Goal: Information Seeking & Learning: Learn about a topic

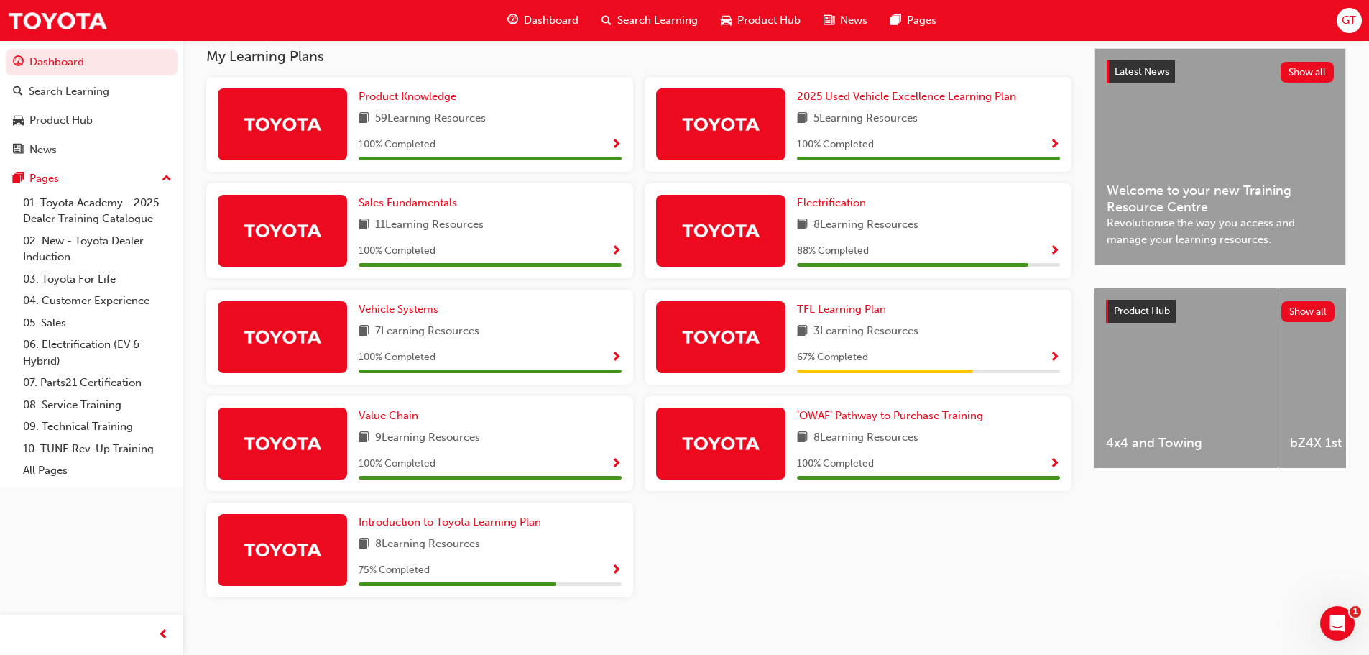
scroll to position [336, 0]
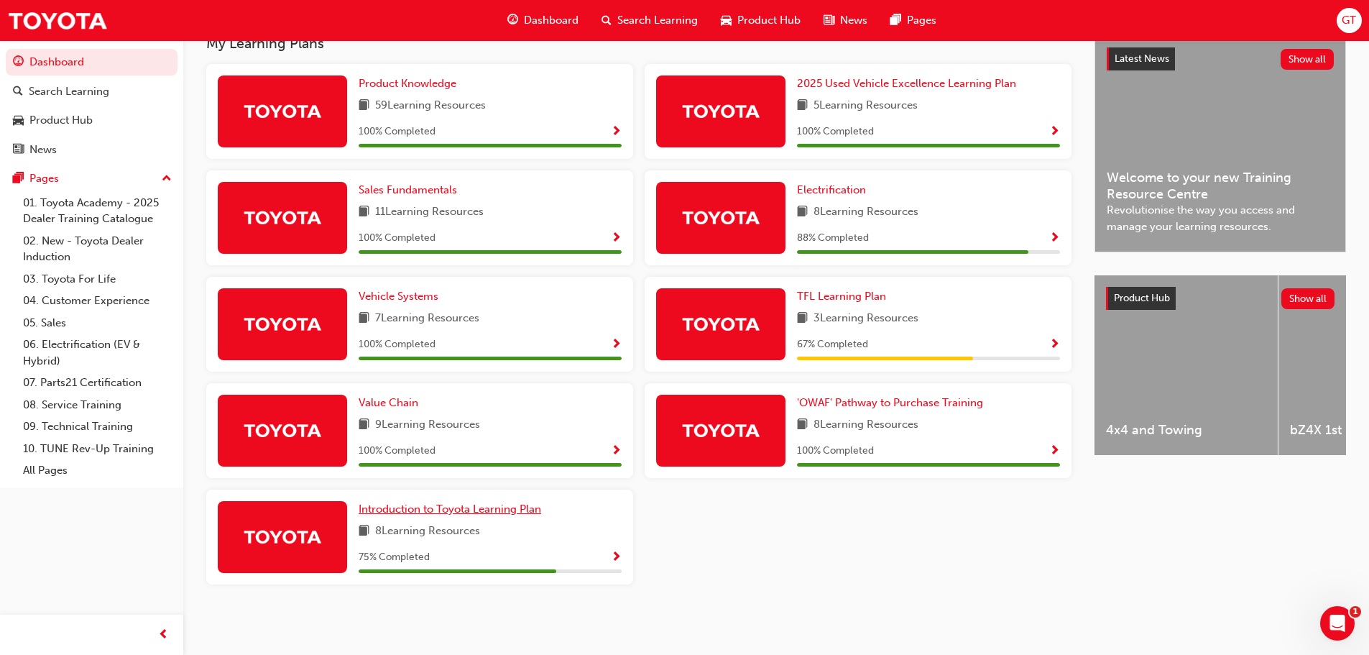
click at [532, 508] on span "Introduction to Toyota Learning Plan" at bounding box center [450, 508] width 183 height 13
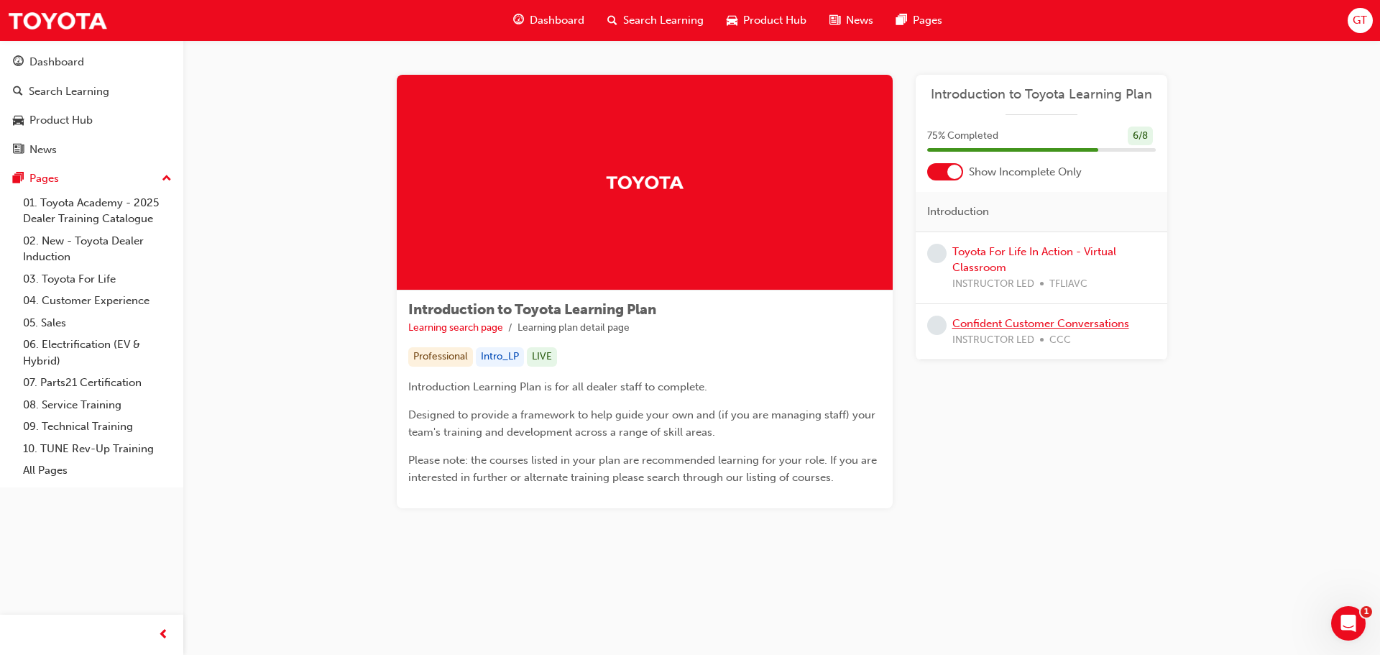
click at [1045, 322] on link "Confident Customer Conversations" at bounding box center [1040, 323] width 177 height 13
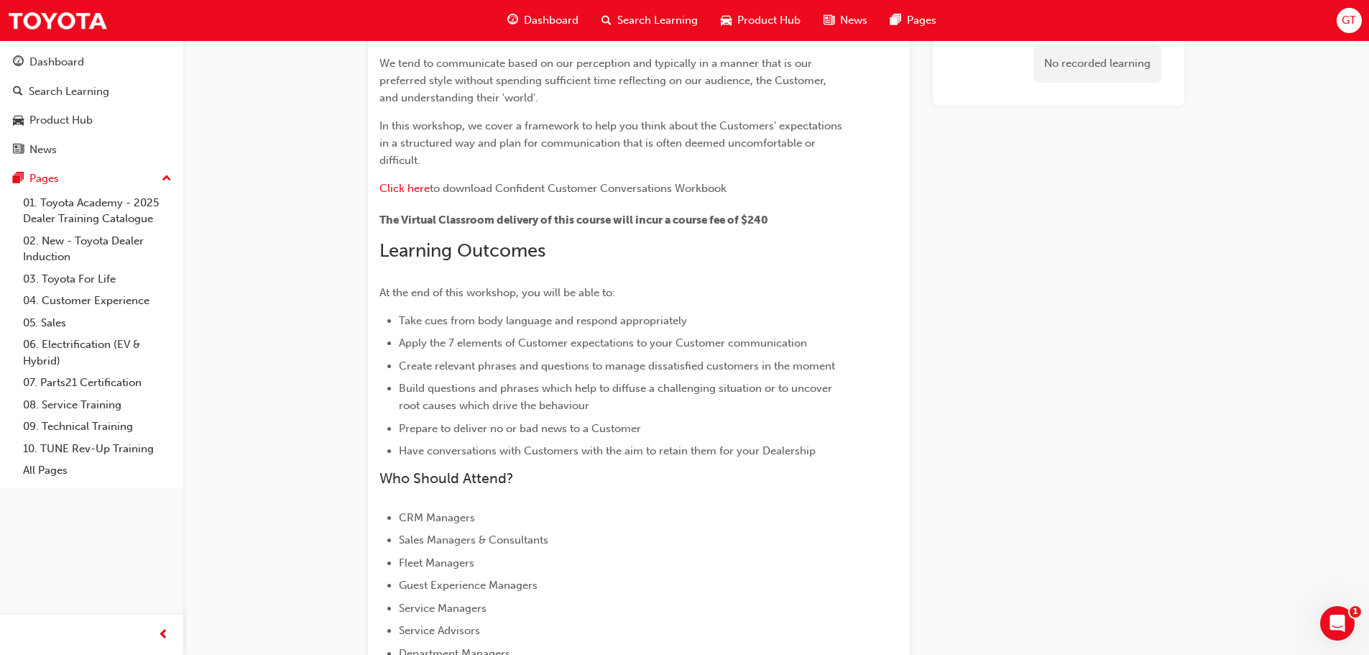
scroll to position [193, 0]
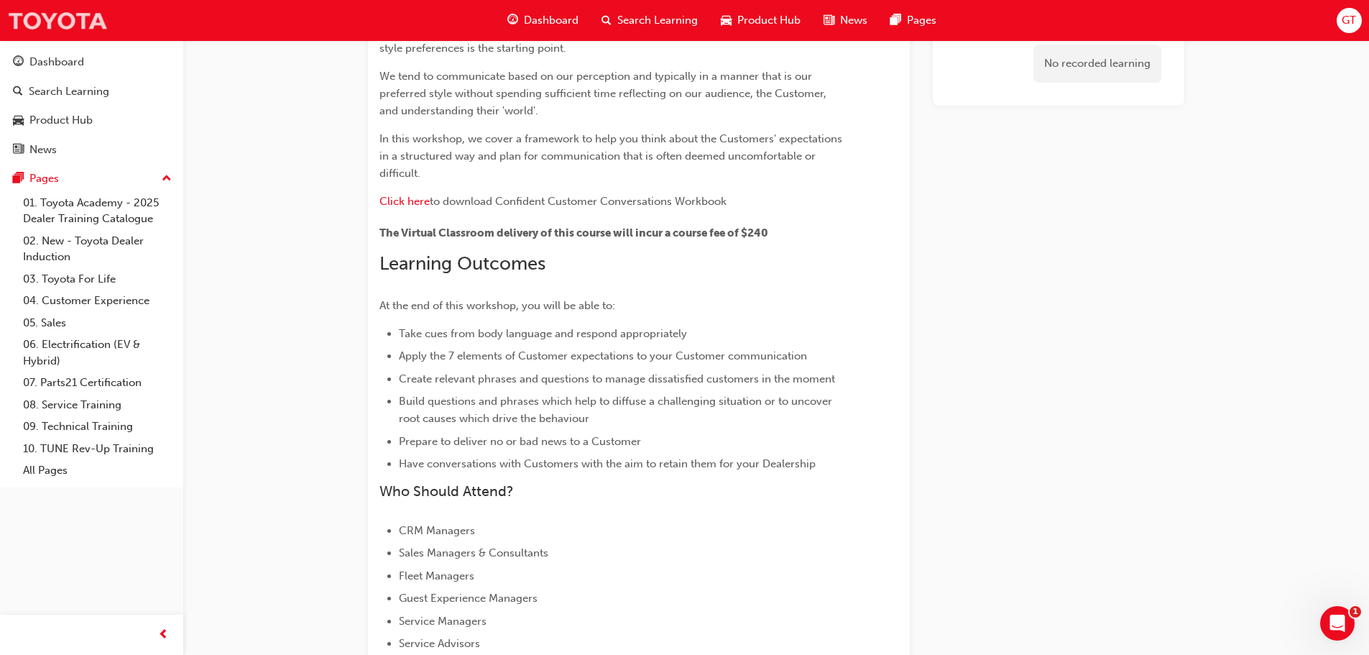
click at [68, 21] on img at bounding box center [57, 20] width 101 height 32
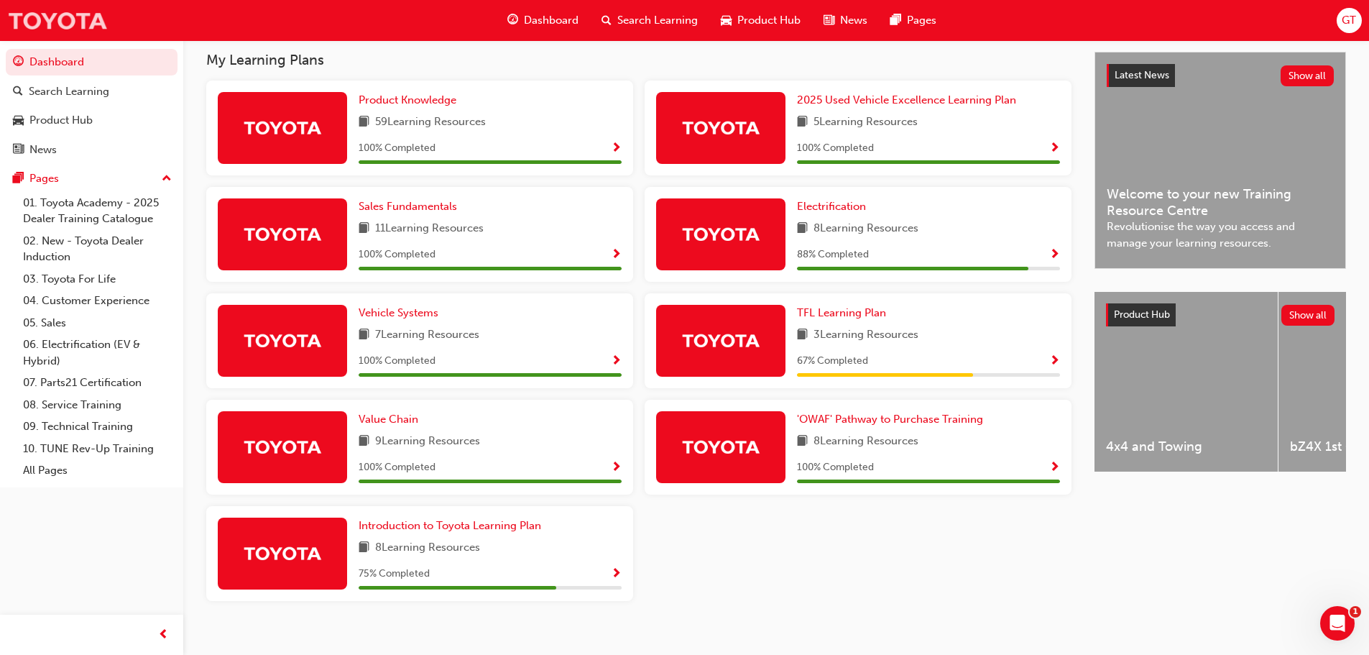
scroll to position [336, 0]
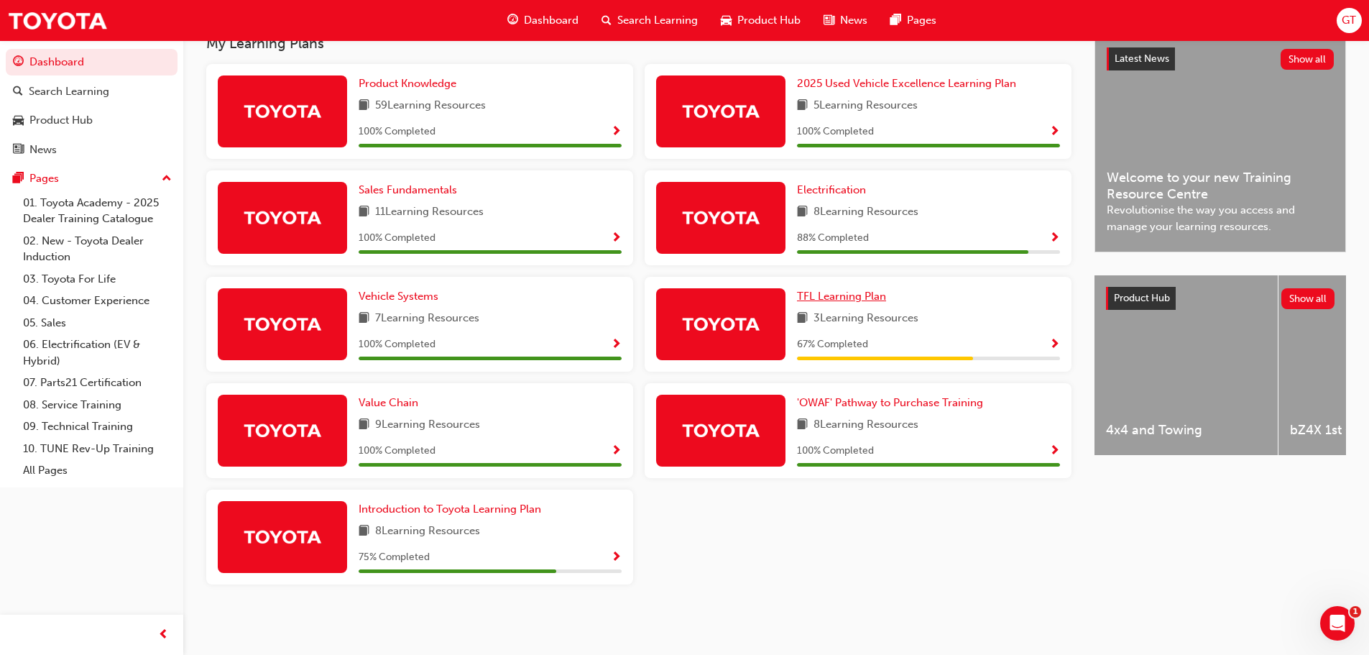
click at [864, 297] on span "TFL Learning Plan" at bounding box center [841, 296] width 89 height 13
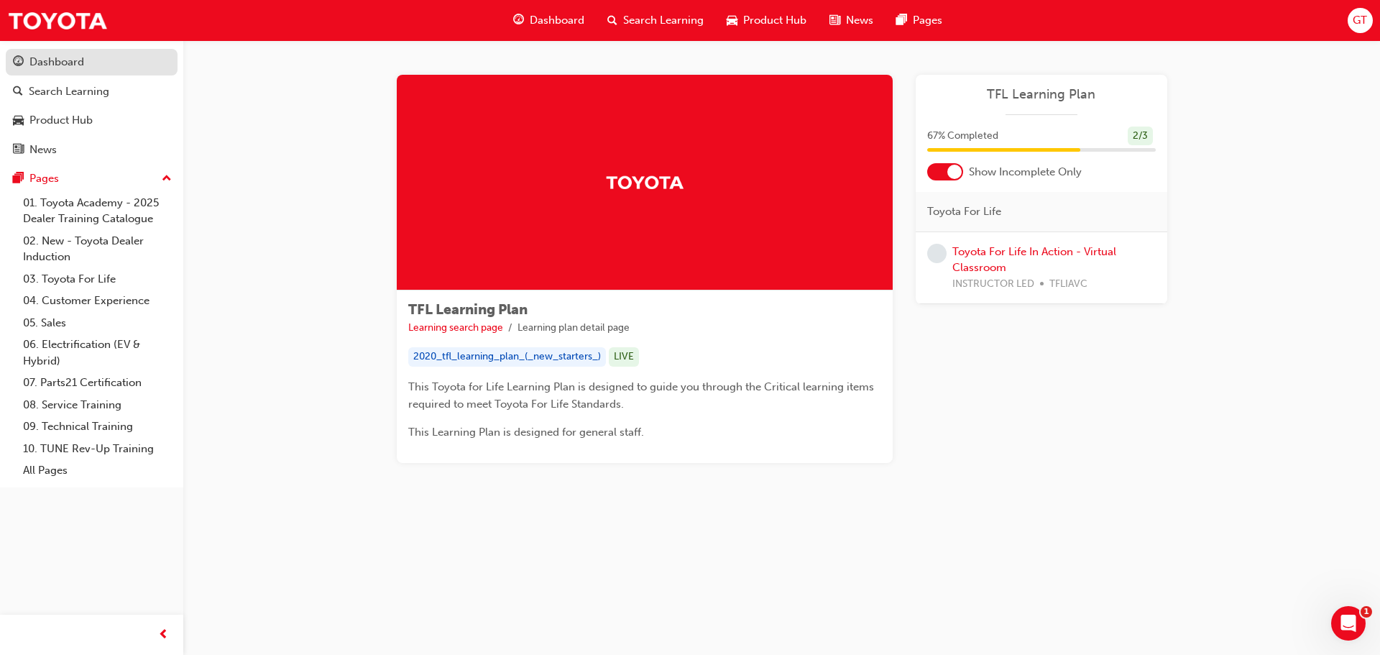
click at [65, 68] on div "Dashboard" at bounding box center [56, 62] width 55 height 17
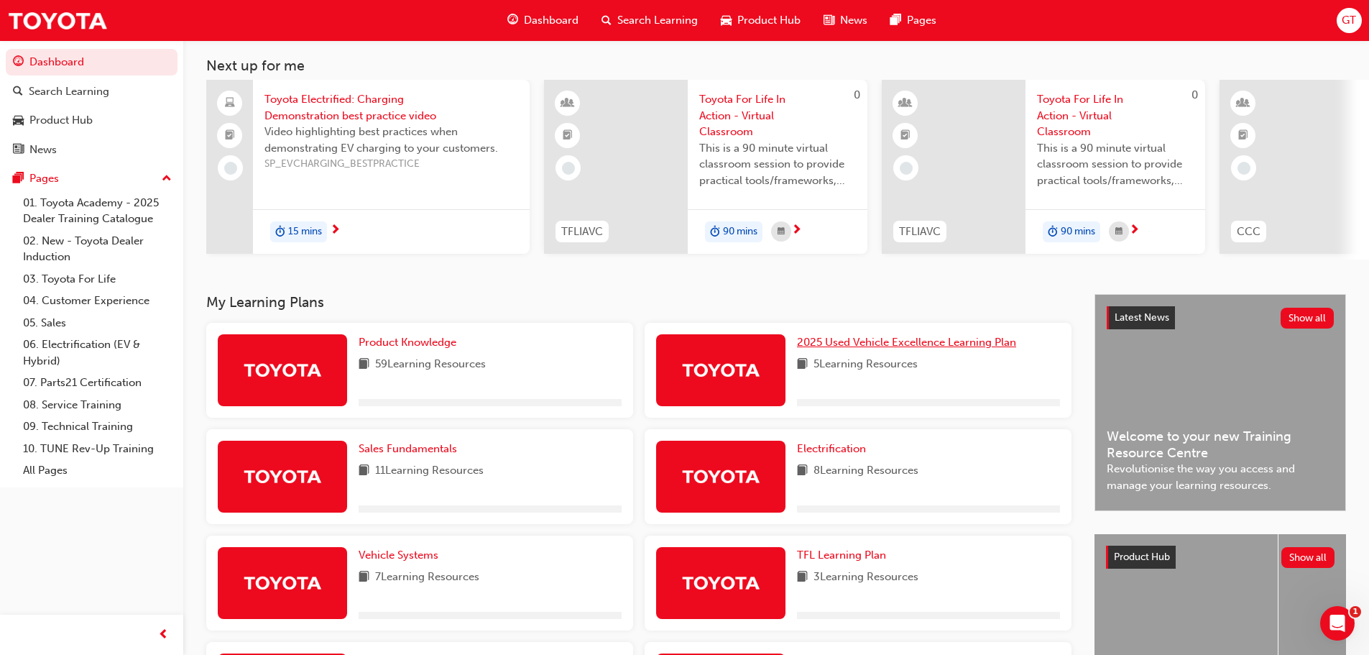
scroll to position [144, 0]
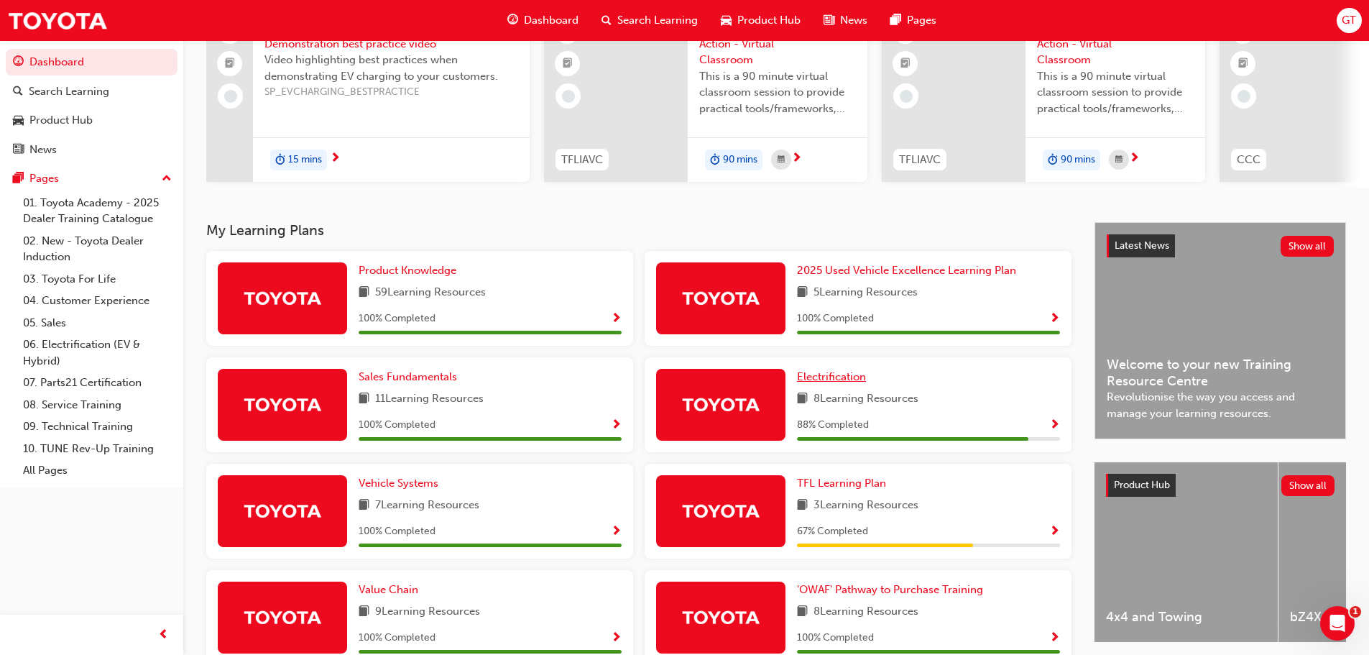
click at [853, 383] on span "Electrification" at bounding box center [831, 376] width 69 height 13
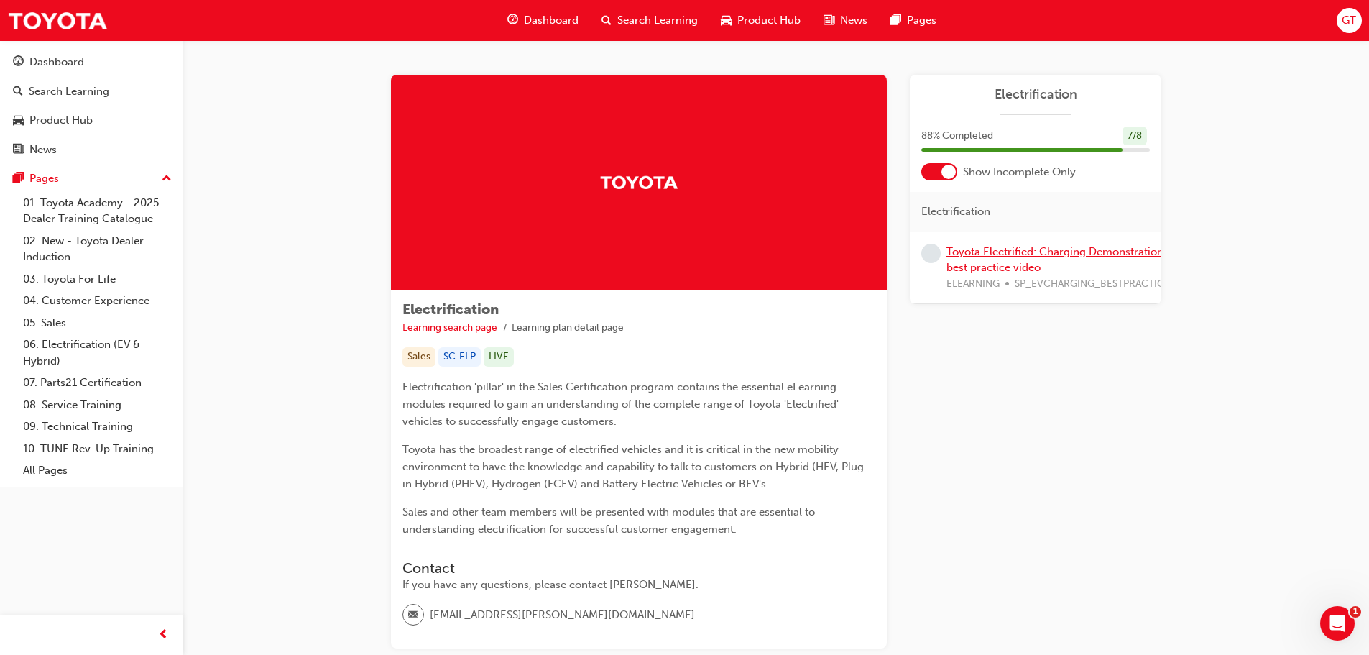
click at [1037, 254] on link "Toyota Electrified: Charging Demonstration best practice video" at bounding box center [1054, 259] width 217 height 29
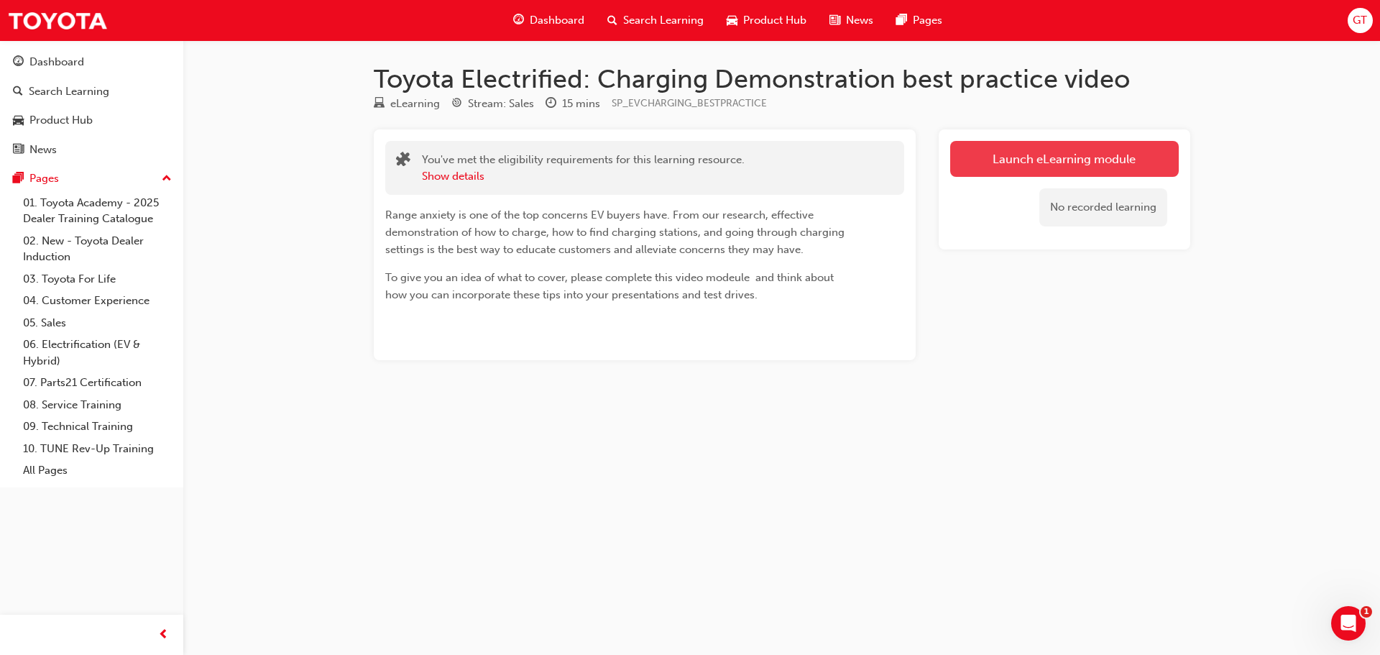
click at [1041, 159] on link "Launch eLearning module" at bounding box center [1064, 159] width 229 height 36
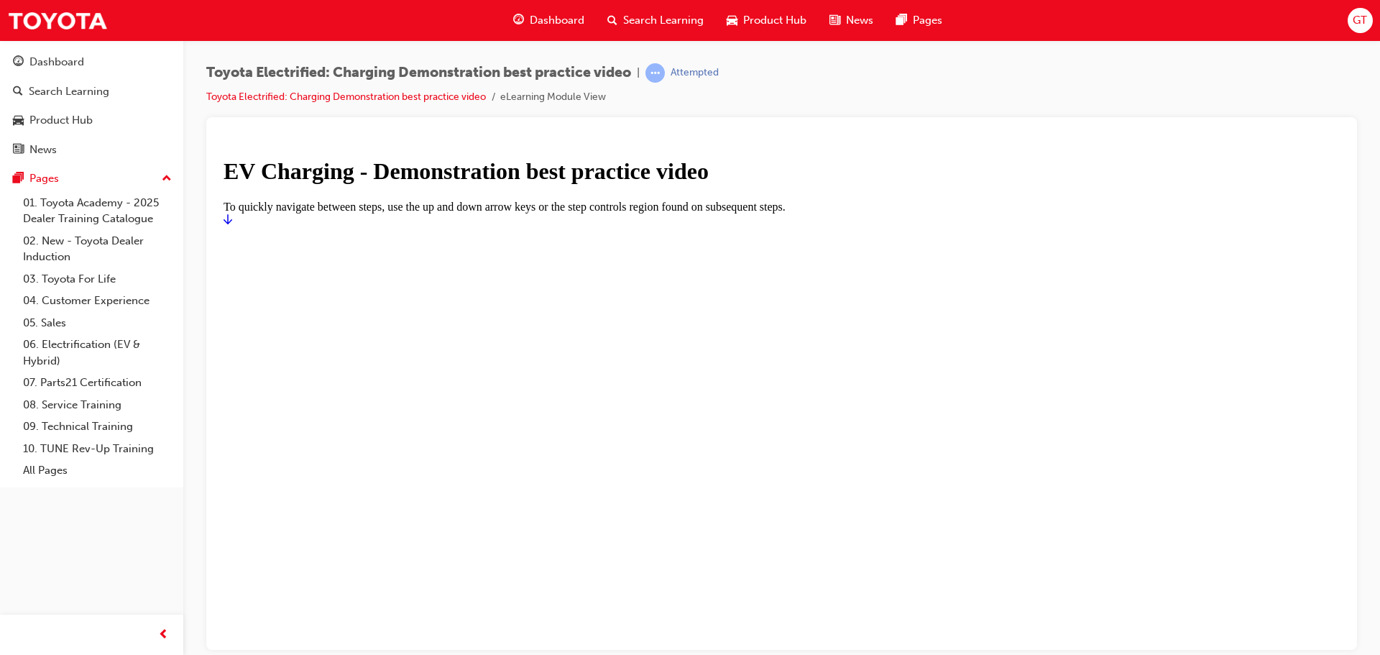
click at [232, 224] on icon "Start" at bounding box center [227, 218] width 9 height 11
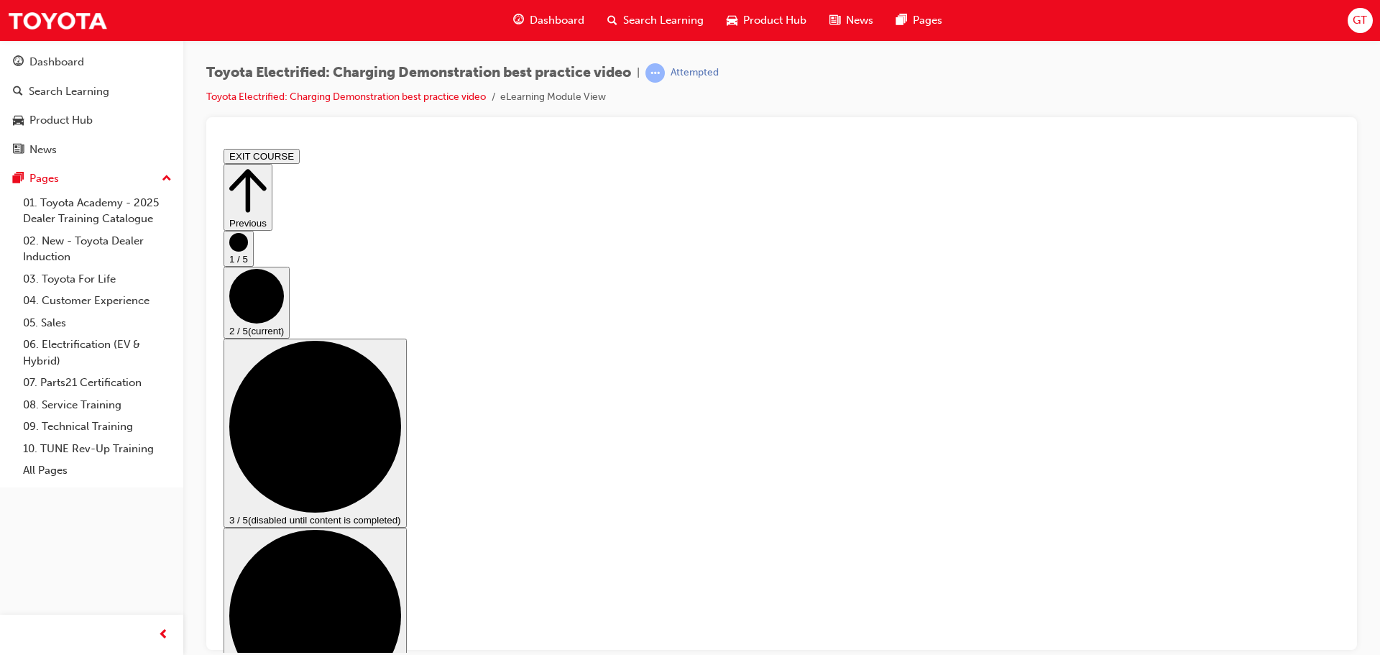
scroll to position [80, 0]
drag, startPoint x: 762, startPoint y: 283, endPoint x: 762, endPoint y: 300, distance: 17.3
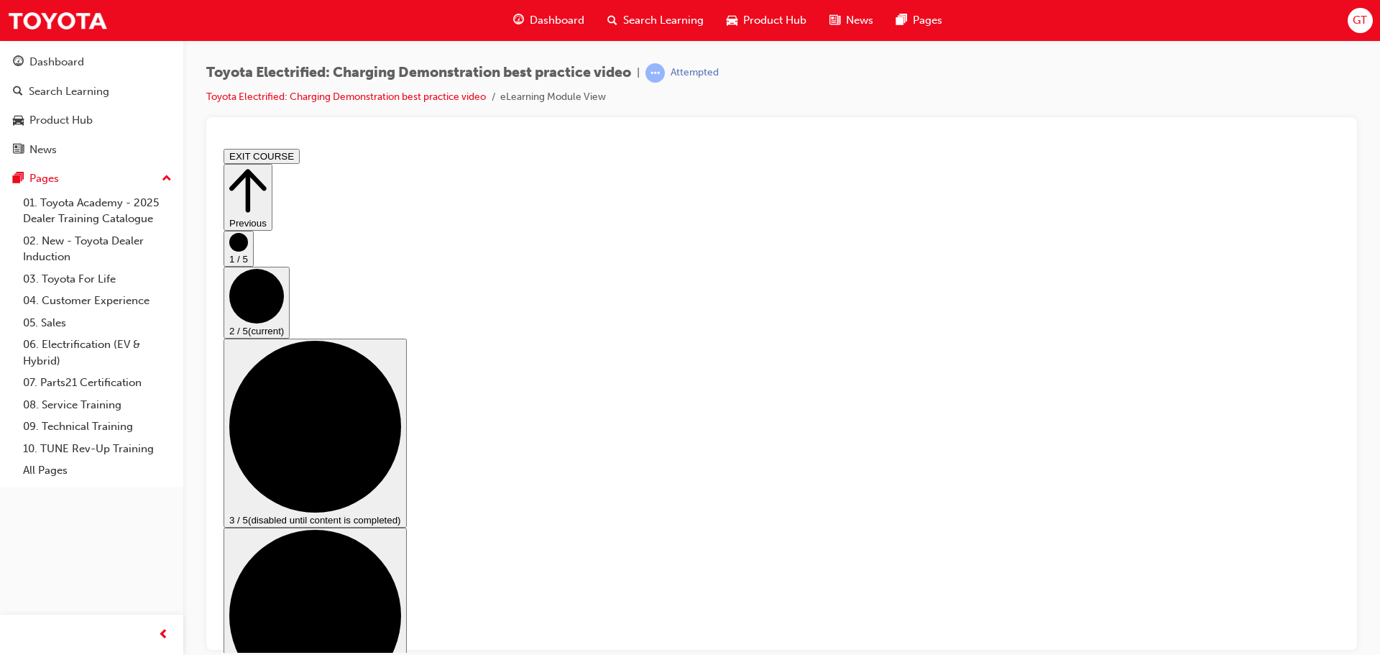
scroll to position [78, 0]
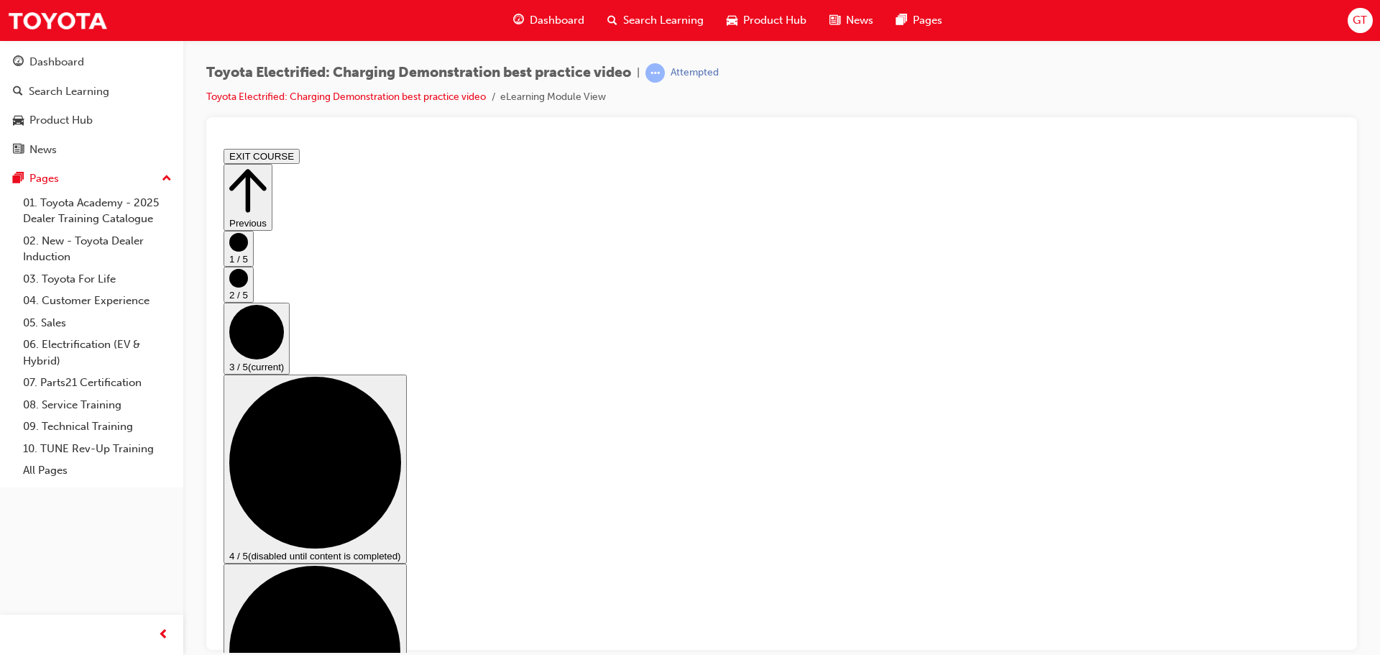
scroll to position [144, 0]
checkbox input "true"
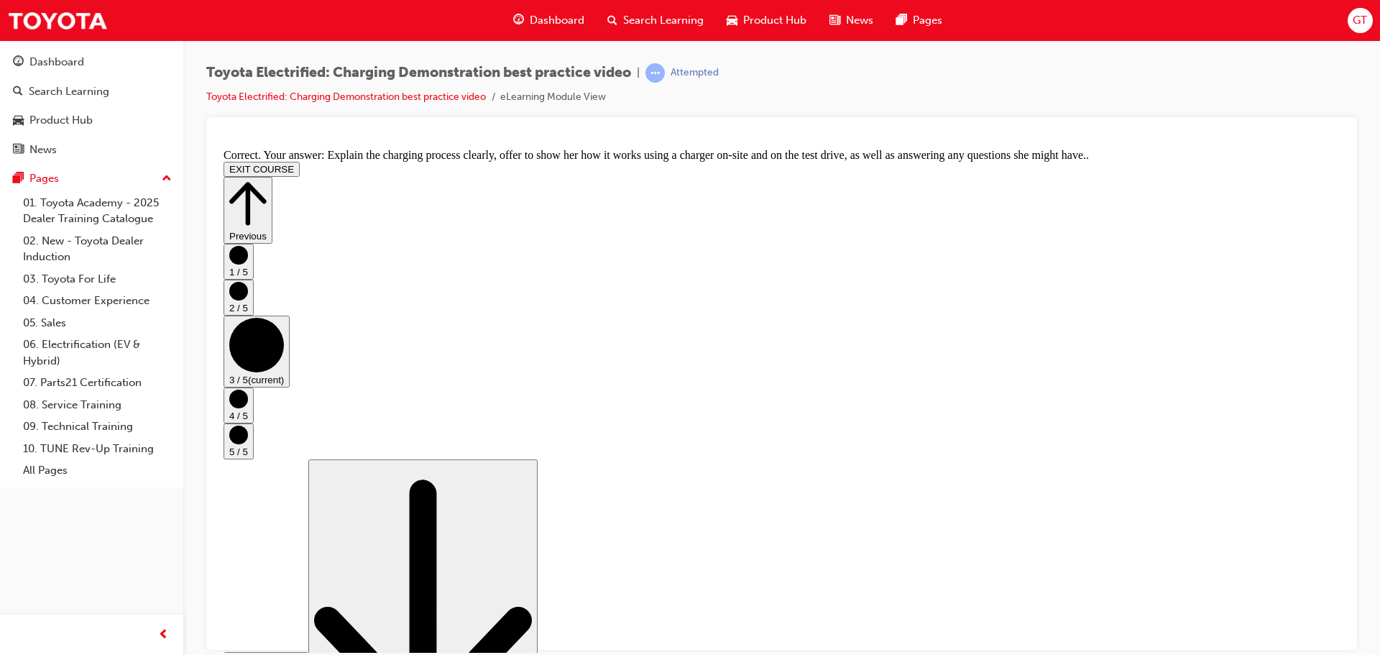
scroll to position [272, 0]
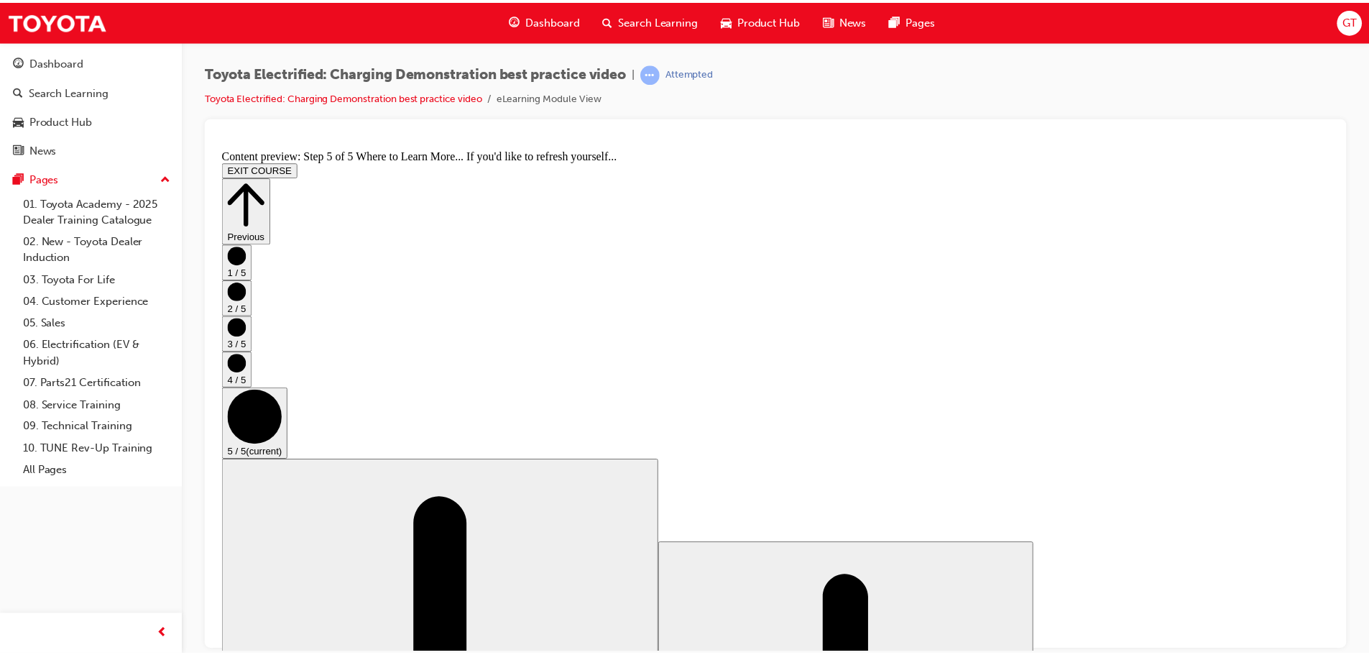
scroll to position [152, 0]
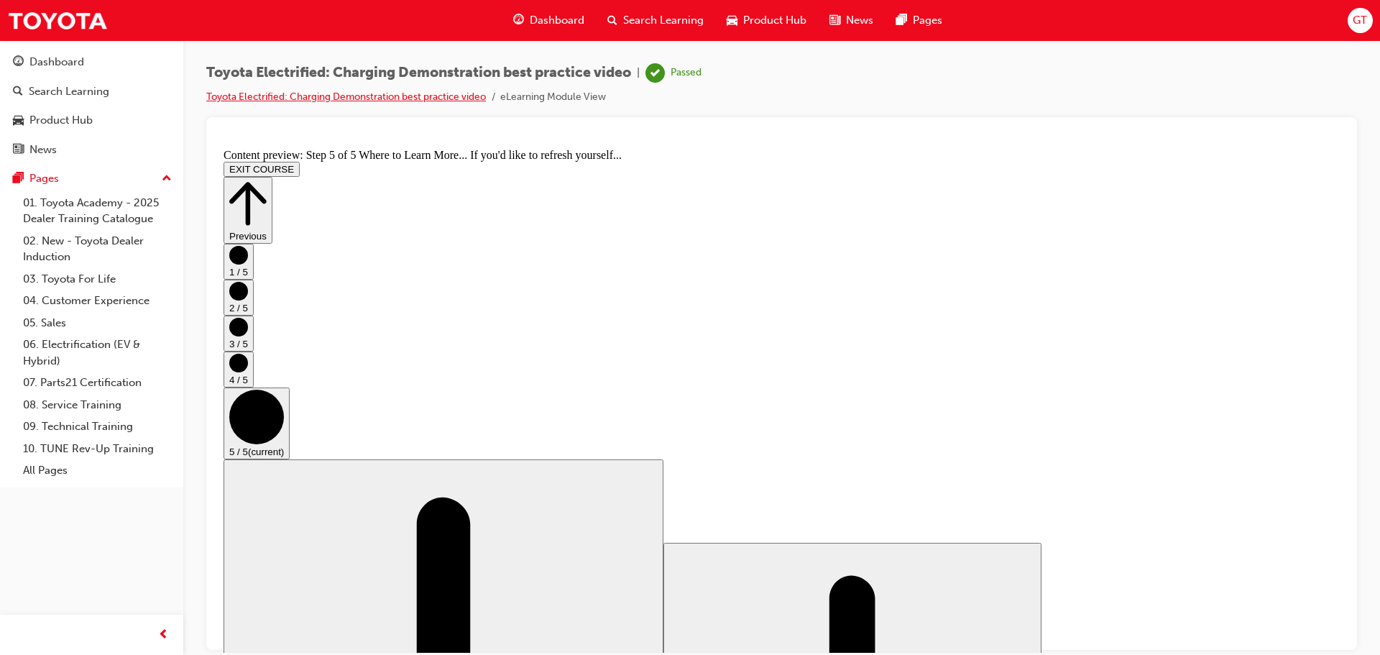
click at [340, 96] on link "Toyota Electrified: Charging Demonstration best practice video" at bounding box center [346, 97] width 280 height 12
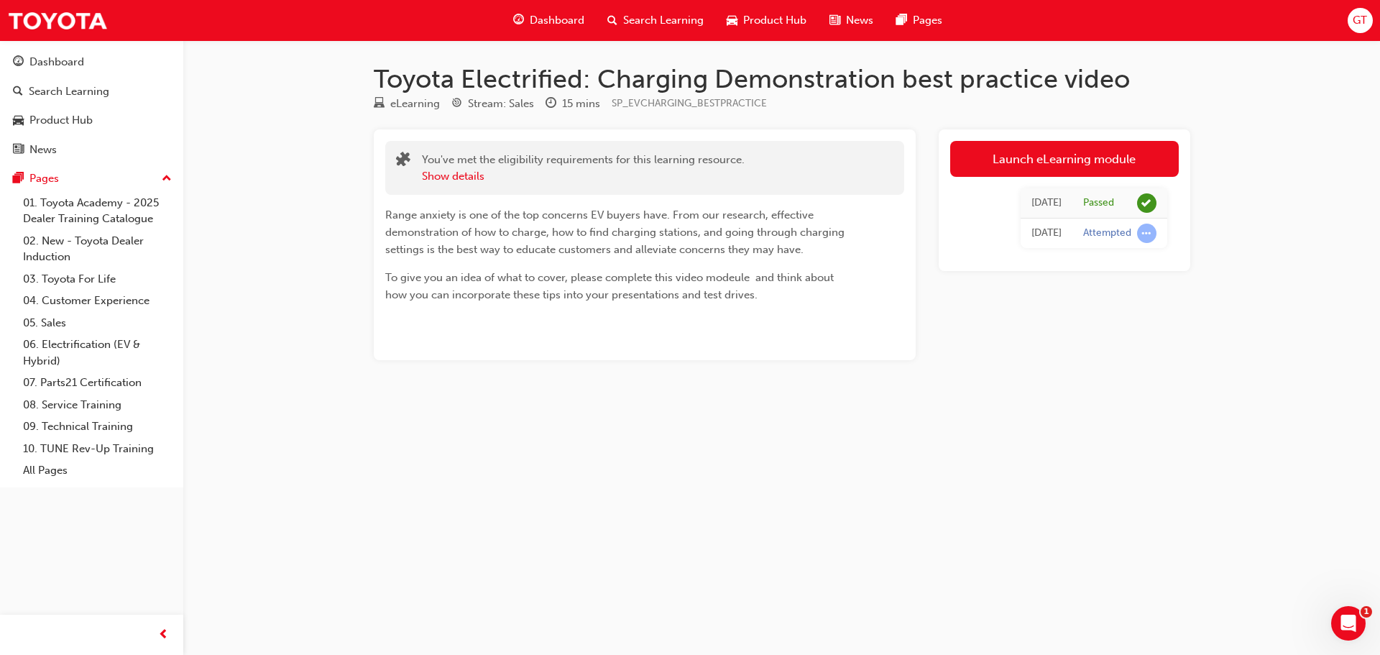
click at [58, 47] on button "Dashboard Search Learning Product Hub News Pages" at bounding box center [92, 105] width 172 height 119
click at [61, 34] on img at bounding box center [57, 20] width 101 height 32
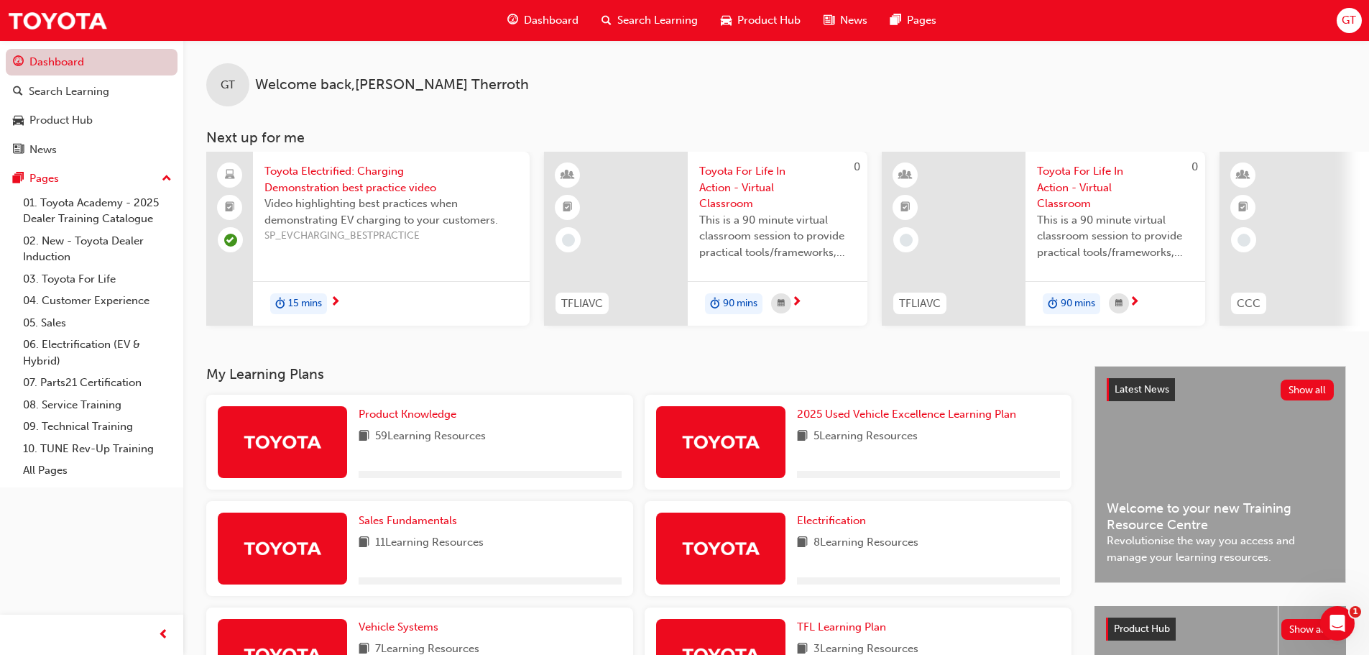
click at [72, 70] on link "Dashboard" at bounding box center [92, 62] width 172 height 27
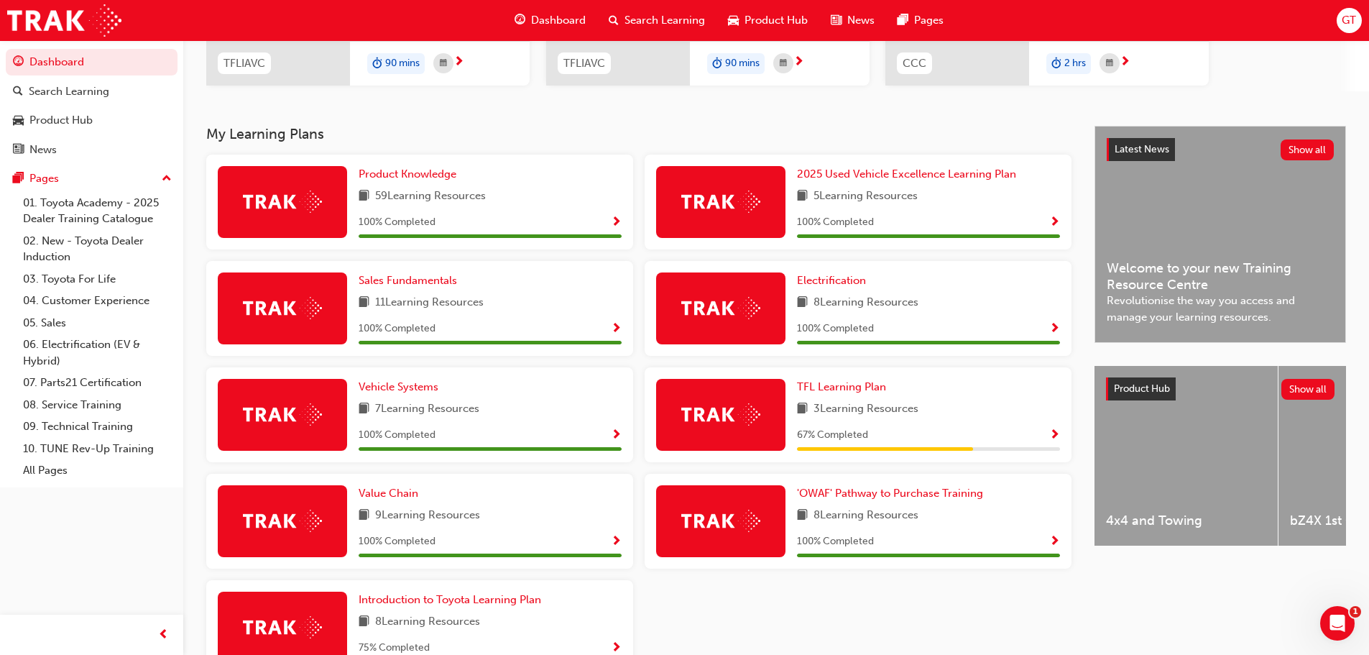
scroll to position [287, 0]
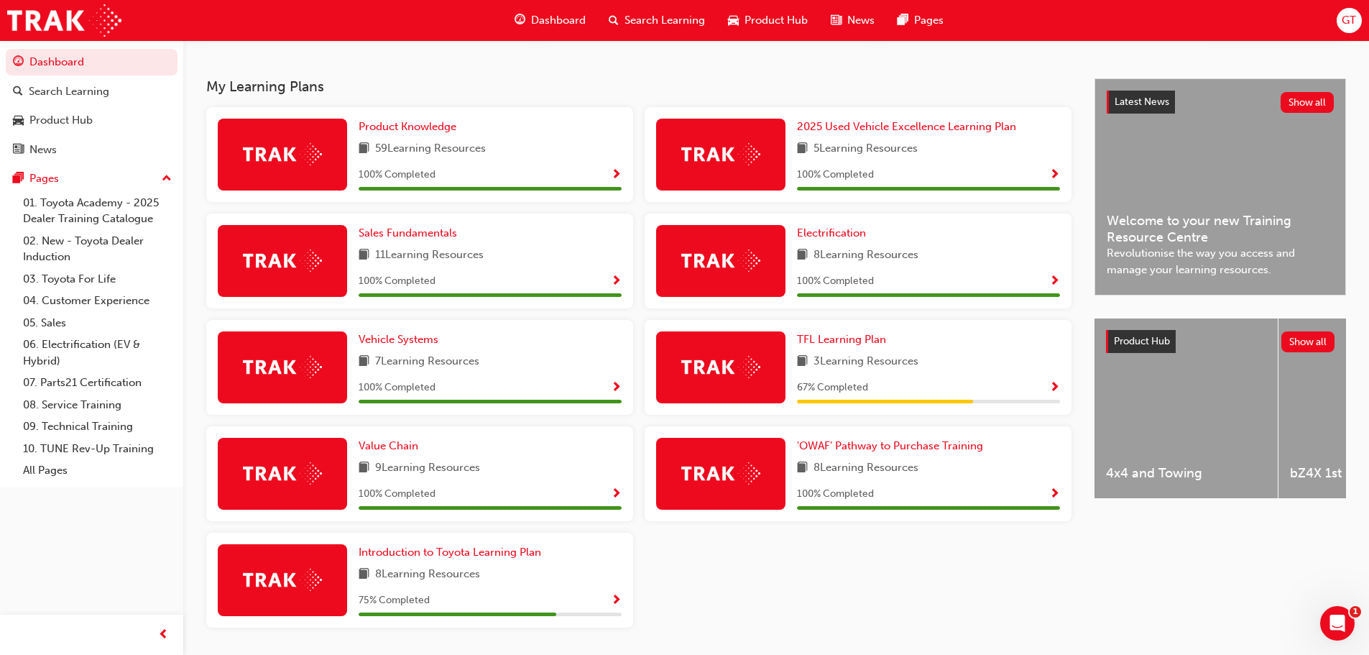
click at [1054, 386] on span "Show Progress" at bounding box center [1054, 388] width 11 height 13
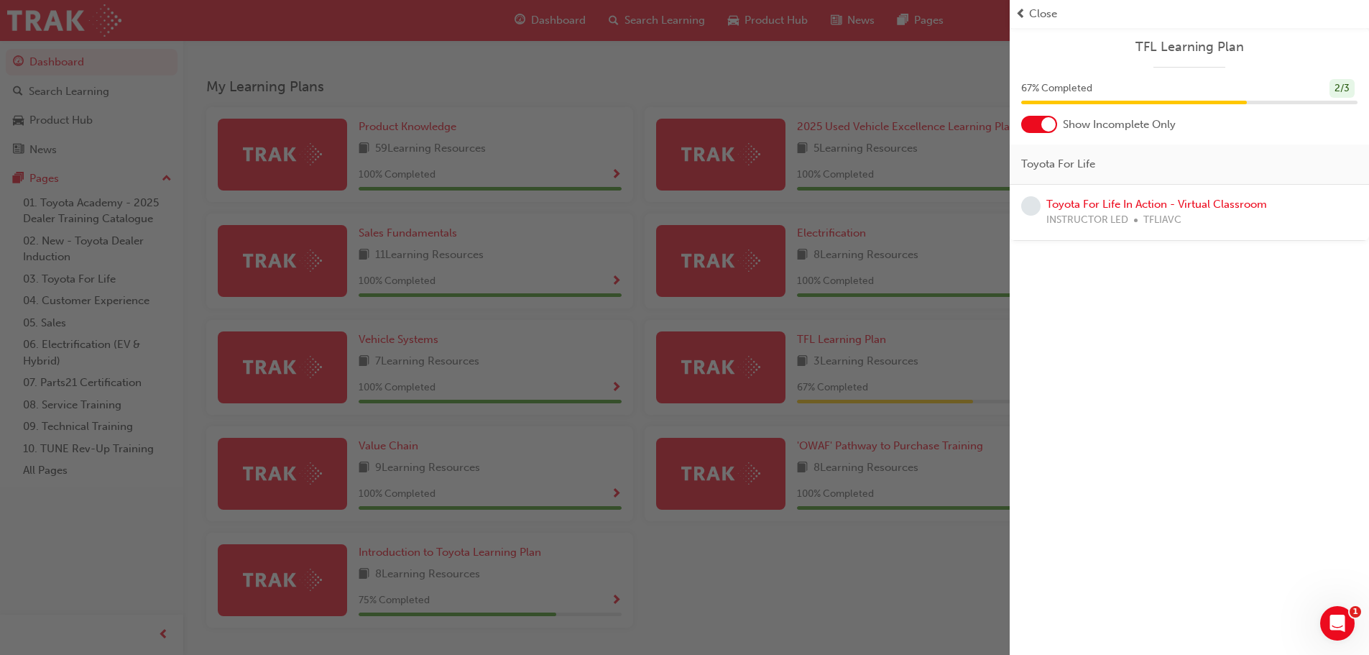
click at [836, 530] on div "button" at bounding box center [505, 327] width 1010 height 655
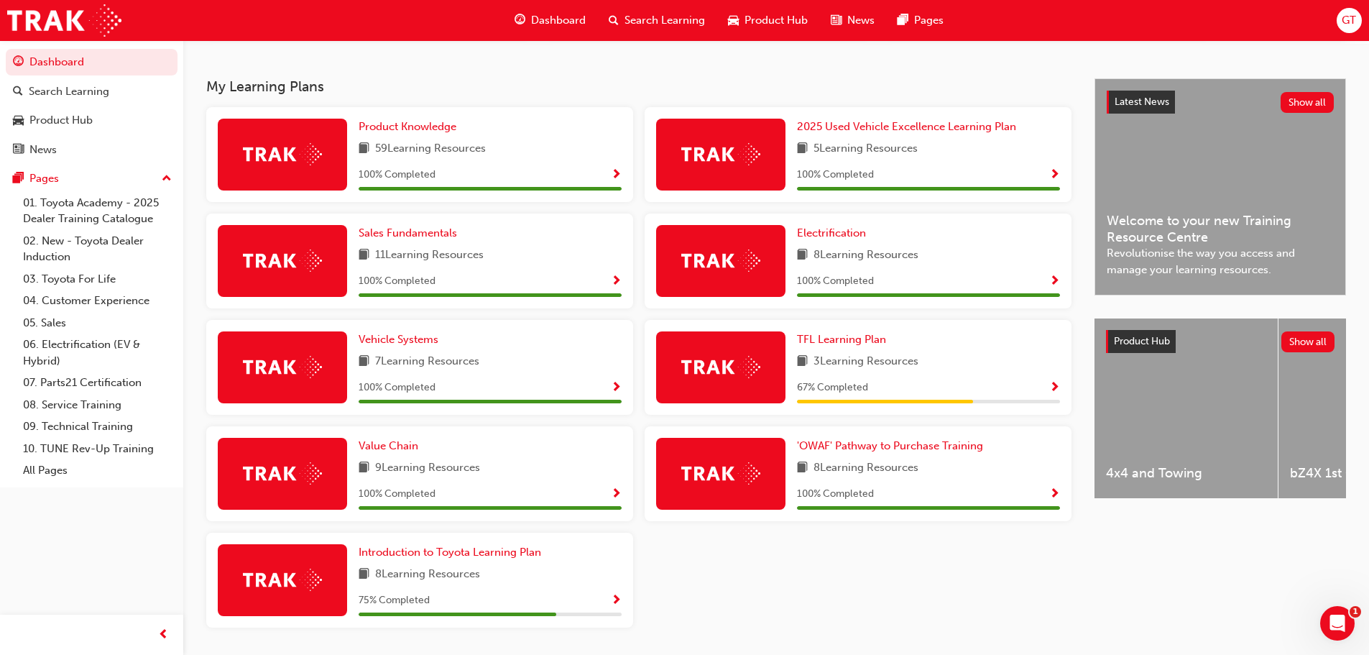
click at [621, 601] on span "Show Progress" at bounding box center [616, 600] width 11 height 13
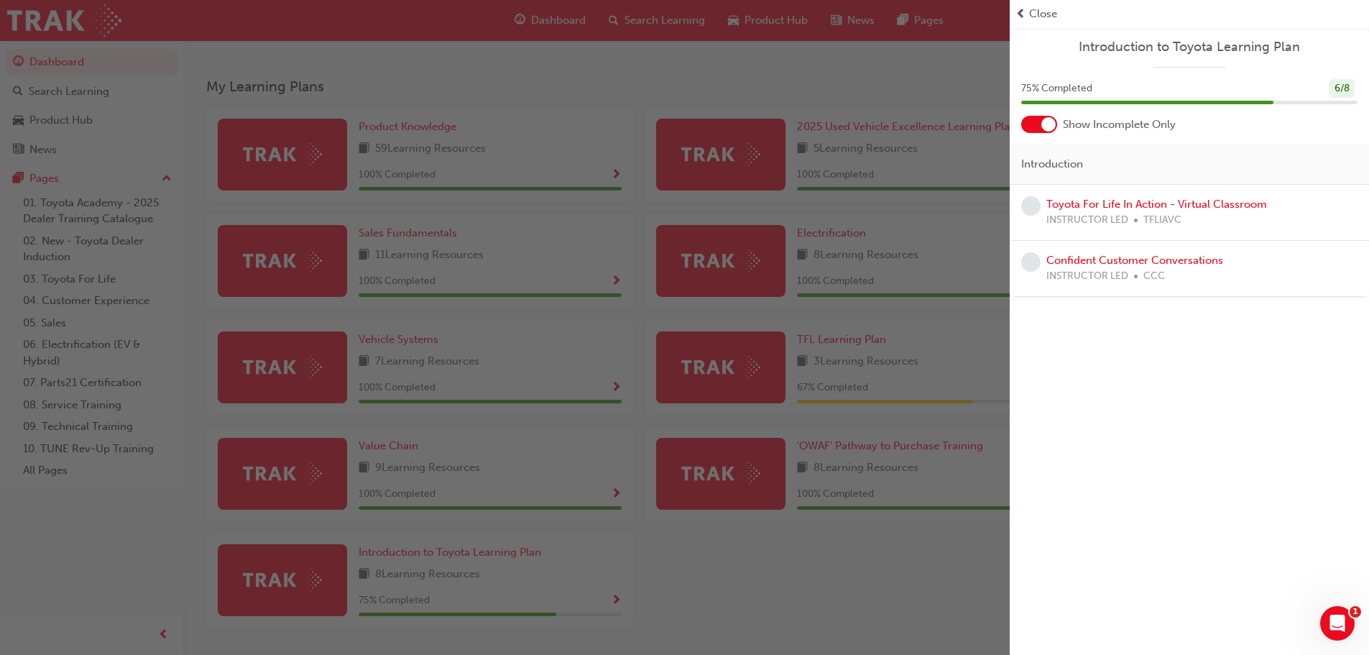
click at [1043, 20] on span "Close" at bounding box center [1043, 14] width 28 height 17
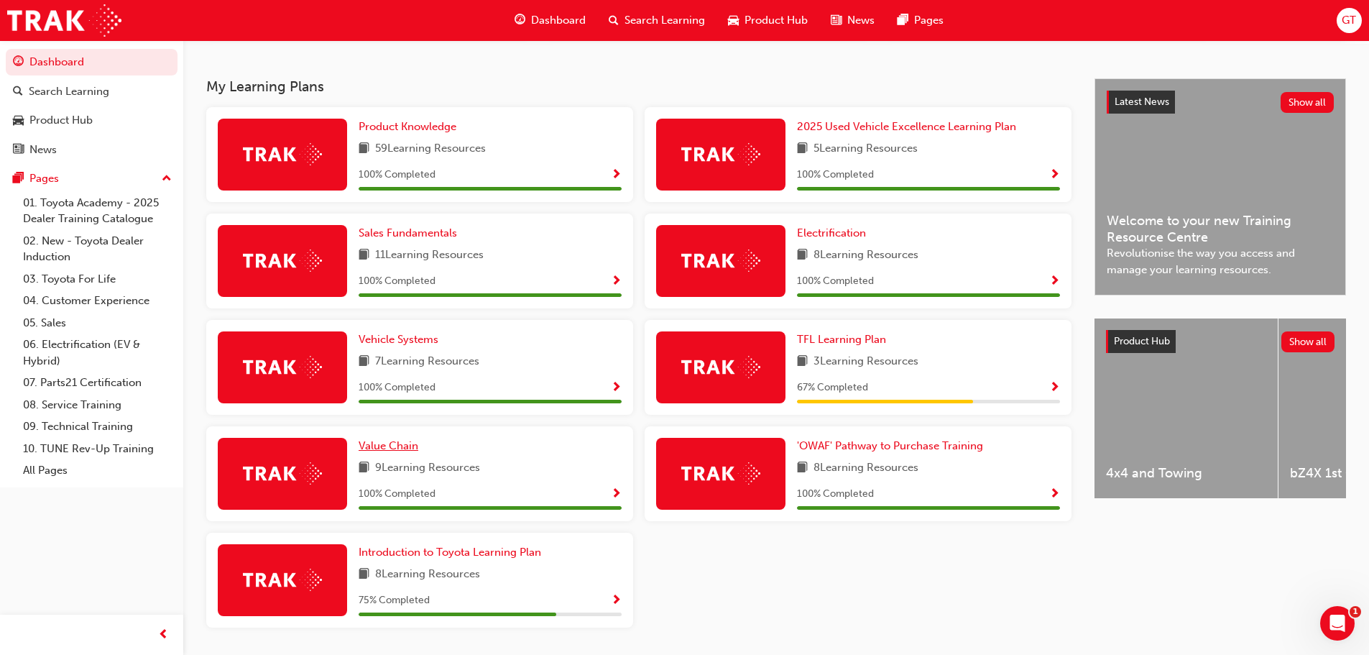
click at [389, 446] on span "Value Chain" at bounding box center [389, 445] width 60 height 13
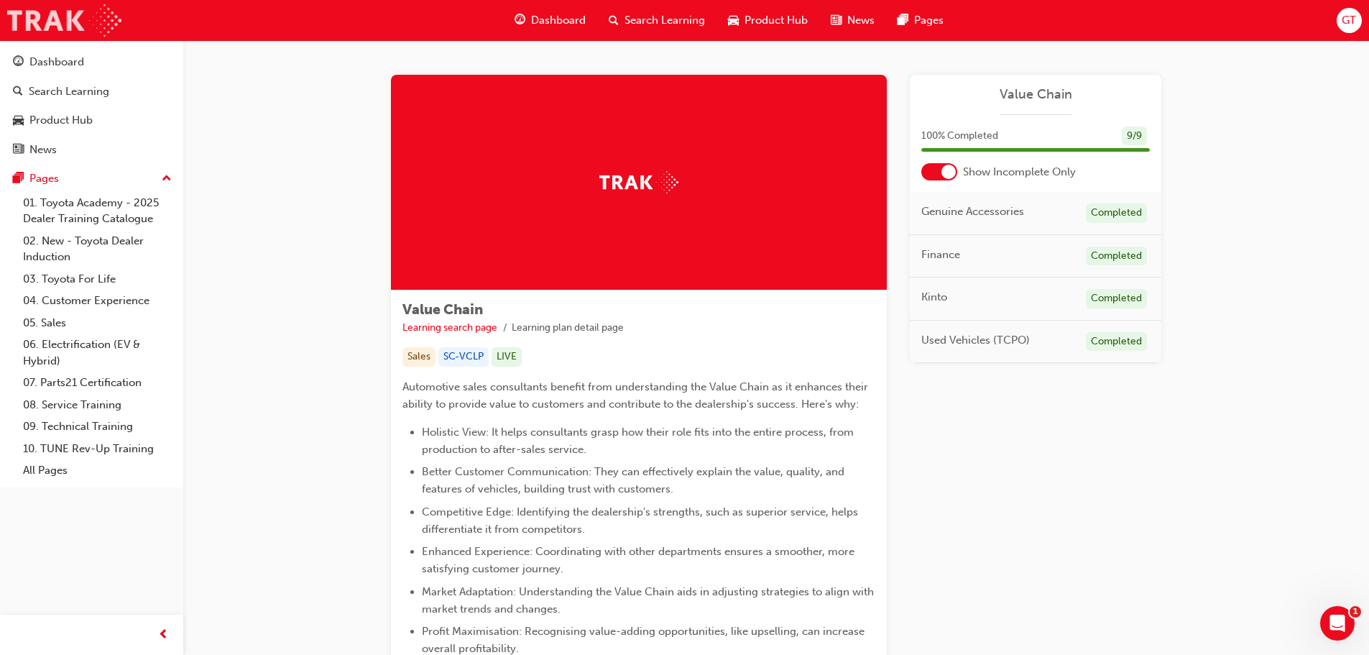
click at [54, 30] on img at bounding box center [64, 20] width 114 height 32
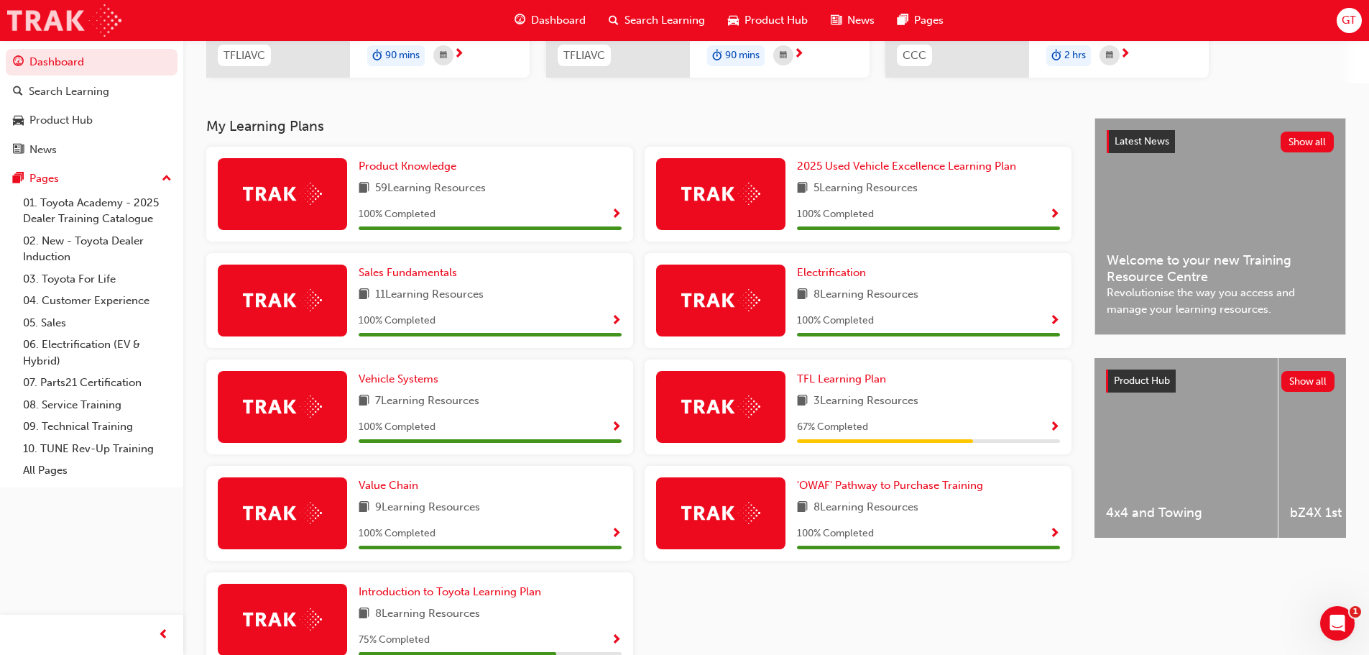
scroll to position [331, 0]
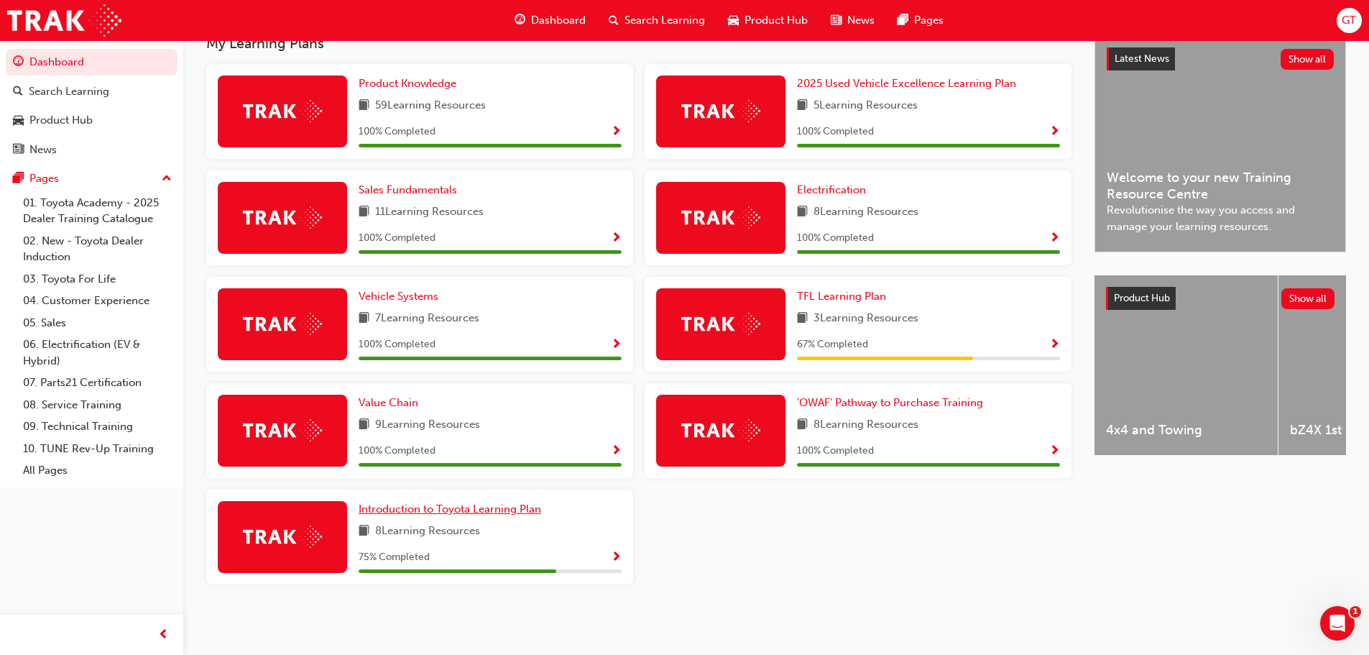
click at [462, 509] on span "Introduction to Toyota Learning Plan" at bounding box center [450, 508] width 183 height 13
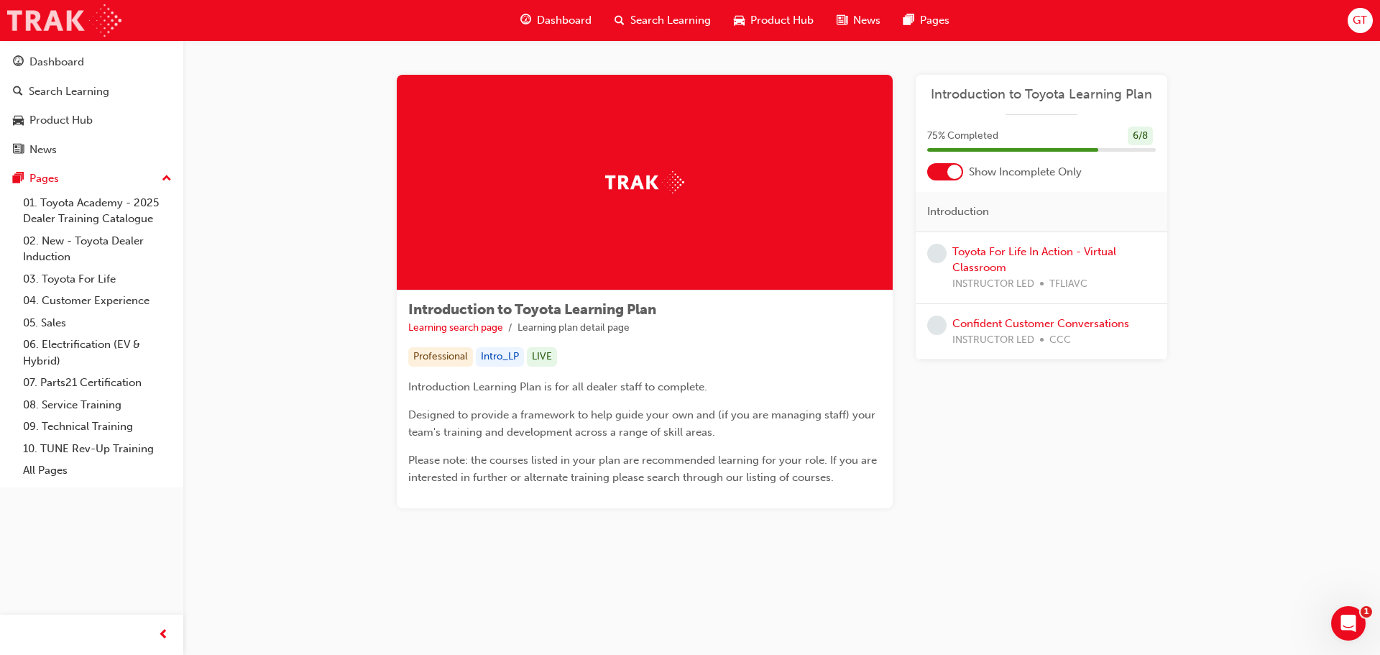
click at [23, 12] on img at bounding box center [64, 20] width 114 height 32
